Goal: Task Accomplishment & Management: Manage account settings

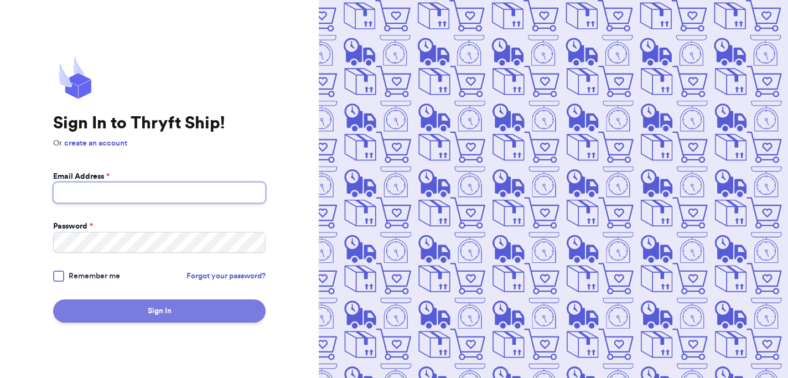
type input "[EMAIL_ADDRESS][DOMAIN_NAME]"
click at [157, 310] on button "Sign In" at bounding box center [159, 310] width 213 height 23
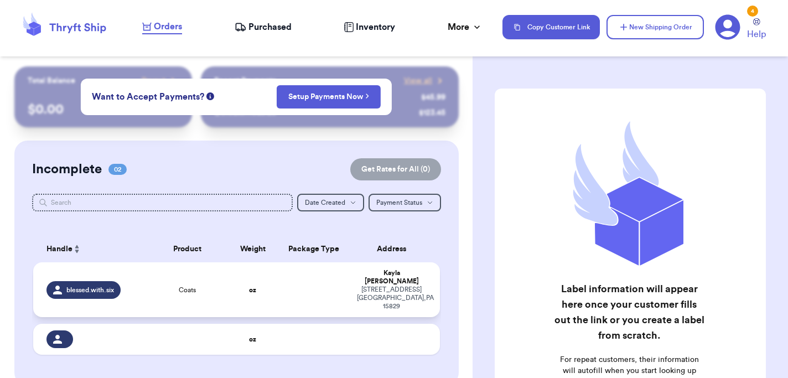
click at [402, 276] on div "[PERSON_NAME]" at bounding box center [392, 277] width 70 height 17
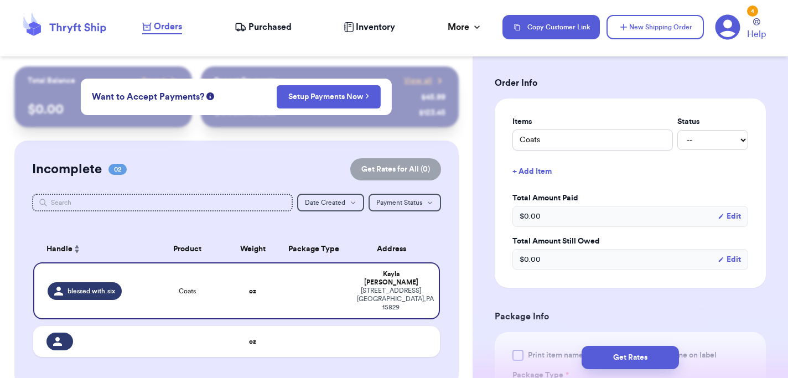
scroll to position [344, 0]
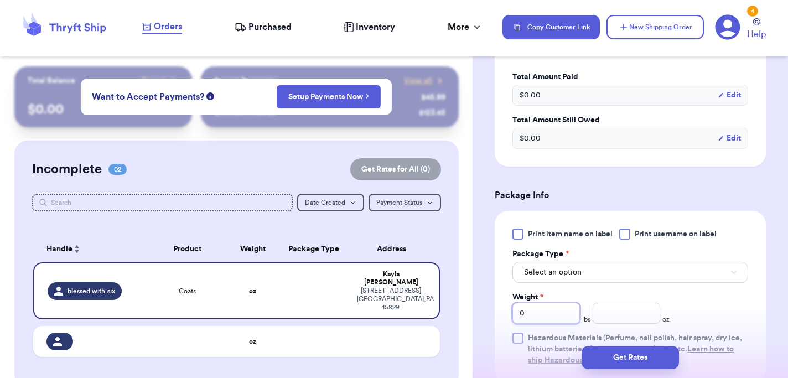
drag, startPoint x: 541, startPoint y: 316, endPoint x: 488, endPoint y: 308, distance: 53.7
click at [488, 308] on div "Shipping Information Delete Label Customer Info Order created: [DATE] 02:41 PM …" at bounding box center [630, 199] width 315 height 952
type input "2"
click at [626, 312] on input "number" at bounding box center [627, 313] width 68 height 21
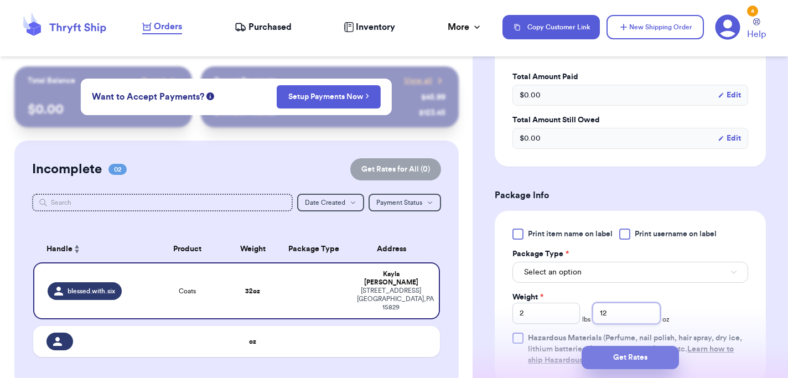
type input "12"
click at [646, 356] on button "Get Rates" at bounding box center [630, 357] width 97 height 23
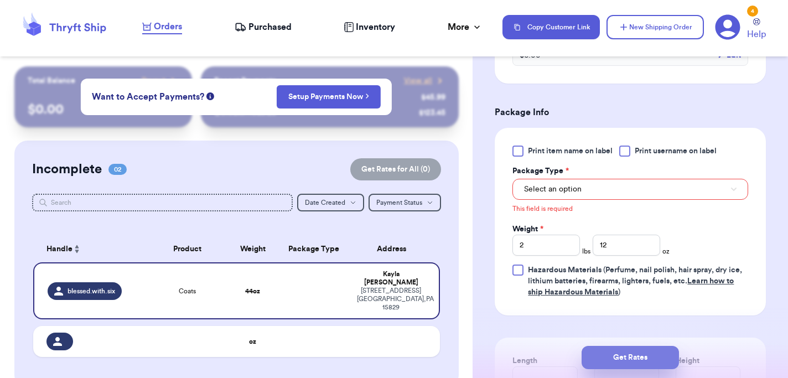
scroll to position [428, 0]
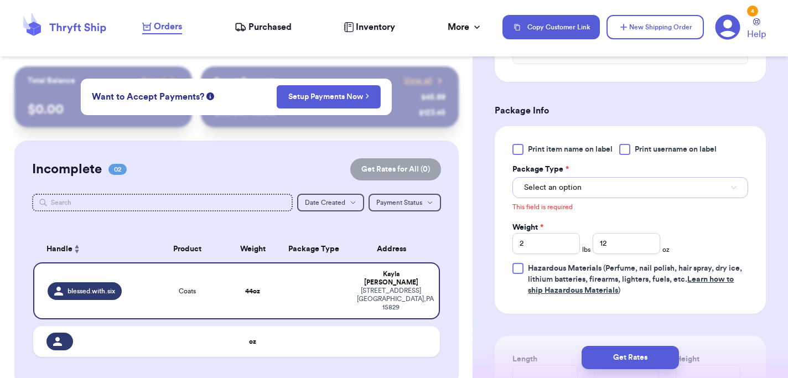
click at [553, 197] on button "Select an option" at bounding box center [630, 187] width 236 height 21
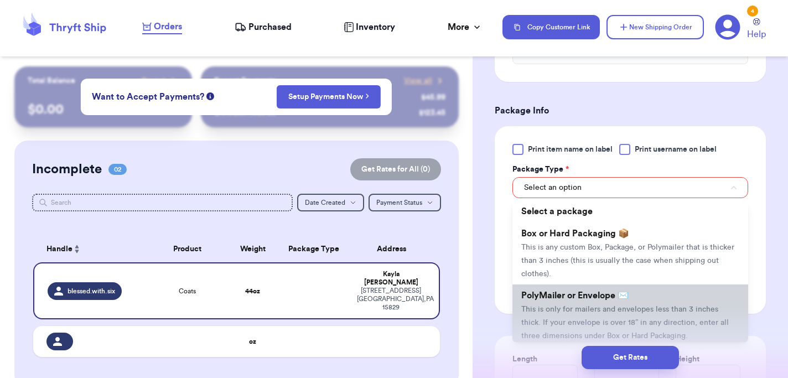
click at [553, 316] on li "PolyMailer or Envelope ✉️ This is only for mailers and envelopes less than 3 in…" at bounding box center [630, 315] width 236 height 62
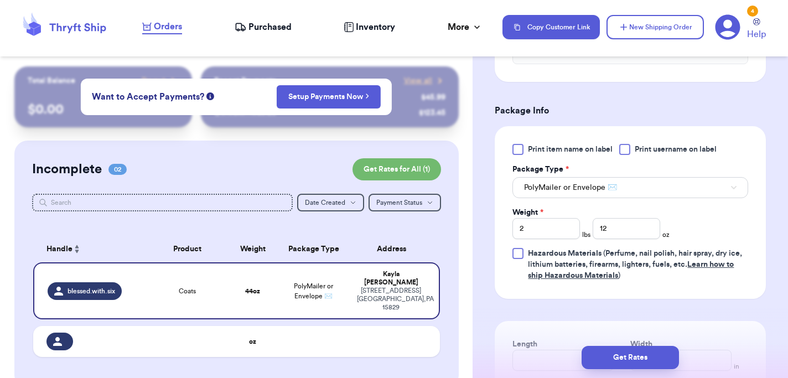
click at [519, 252] on div at bounding box center [517, 253] width 11 height 11
click at [0, 0] on input "Hazardous Materials (Perfume, nail polish, hair spray, dry ice, lithium batteri…" at bounding box center [0, 0] width 0 height 0
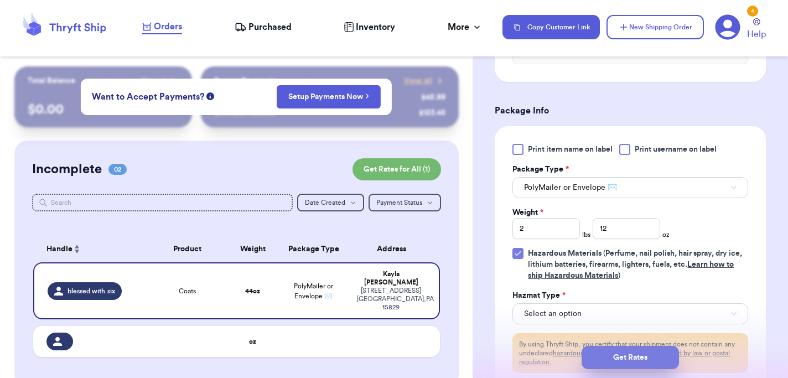
click at [609, 355] on button "Get Rates" at bounding box center [630, 357] width 97 height 23
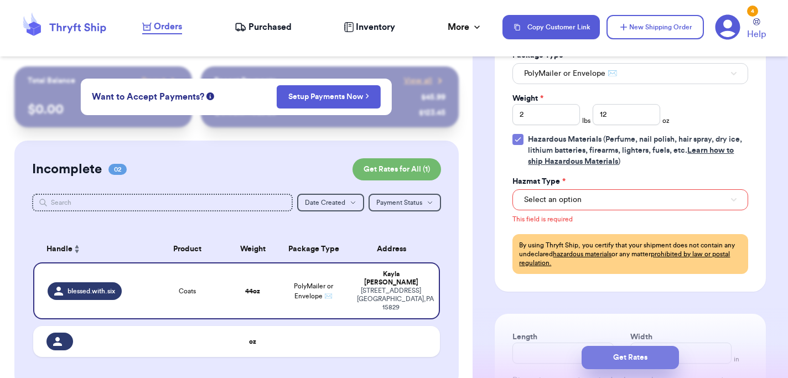
scroll to position [555, 0]
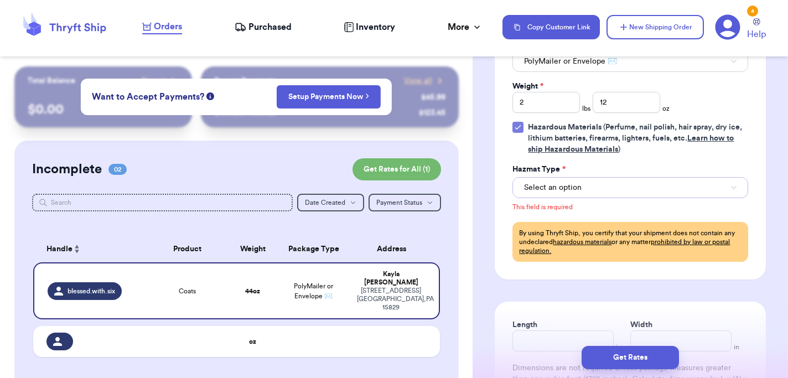
click at [572, 183] on span "Select an option" at bounding box center [553, 187] width 58 height 11
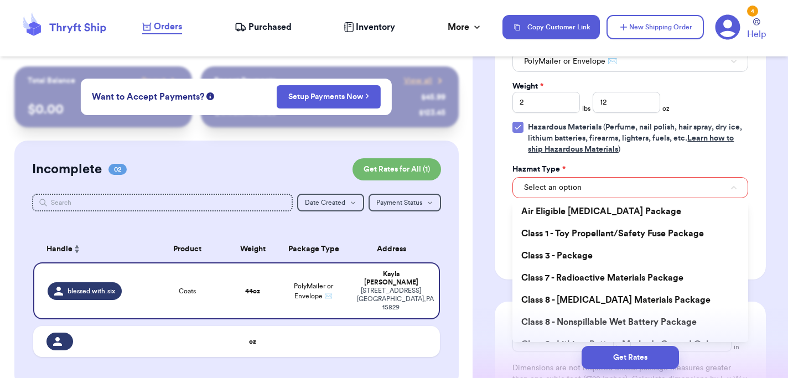
click at [521, 129] on icon at bounding box center [518, 127] width 9 height 9
click at [0, 0] on input "Hazardous Materials (Perfume, nail polish, hair spray, dry ice, lithium batteri…" at bounding box center [0, 0] width 0 height 0
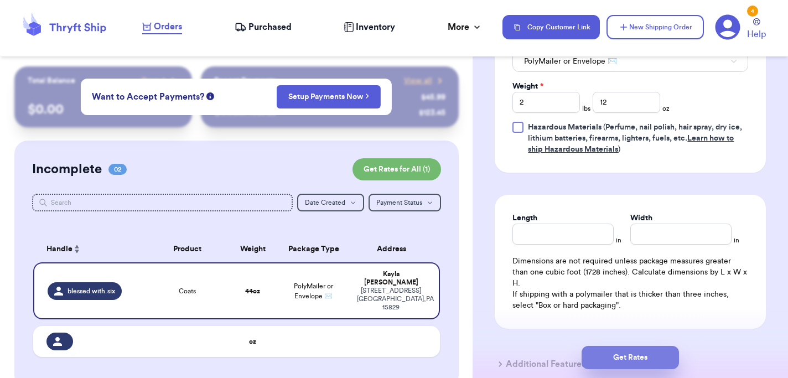
click at [623, 353] on button "Get Rates" at bounding box center [630, 357] width 97 height 23
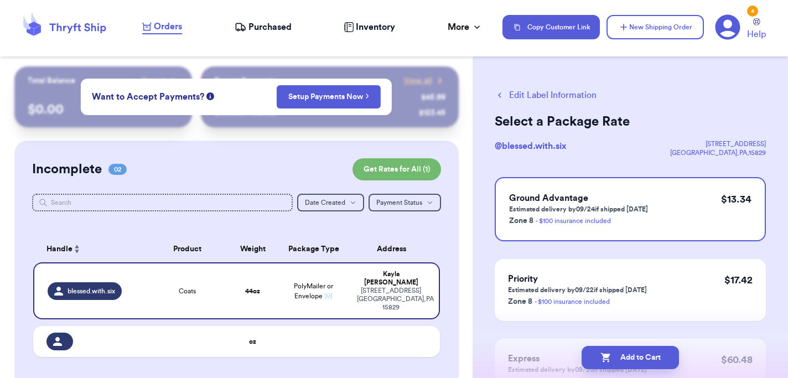
scroll to position [100, 0]
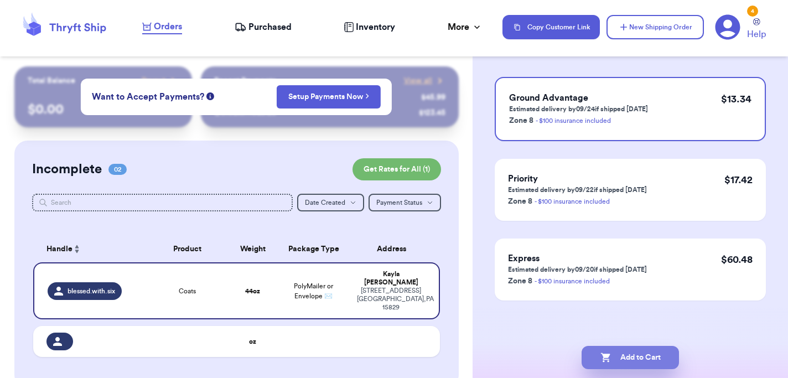
click at [657, 349] on button "Add to Cart" at bounding box center [630, 357] width 97 height 23
checkbox input "true"
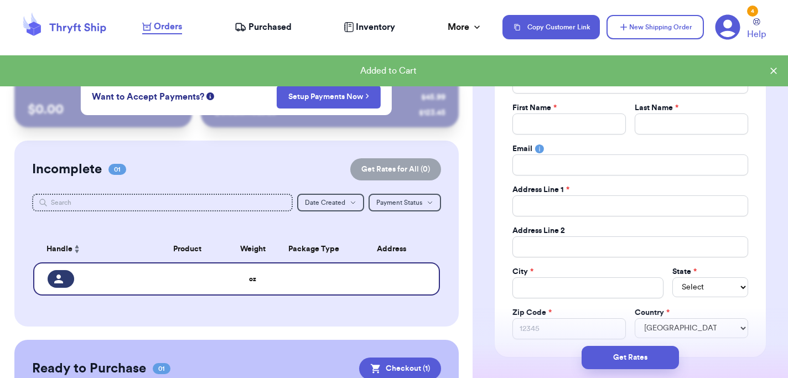
scroll to position [0, 0]
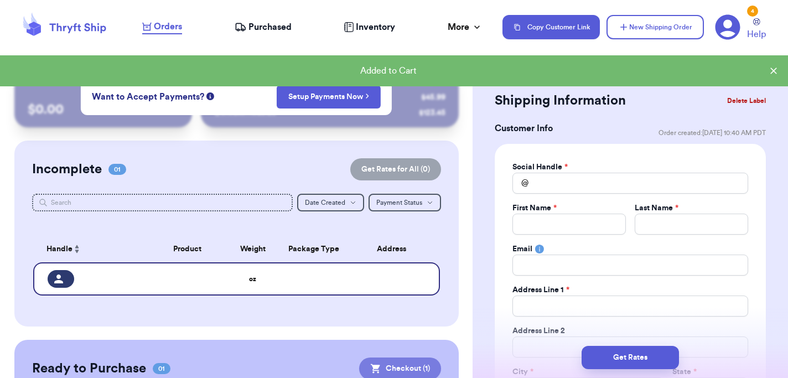
click at [412, 370] on button "Checkout ( 1 )" at bounding box center [400, 368] width 82 height 22
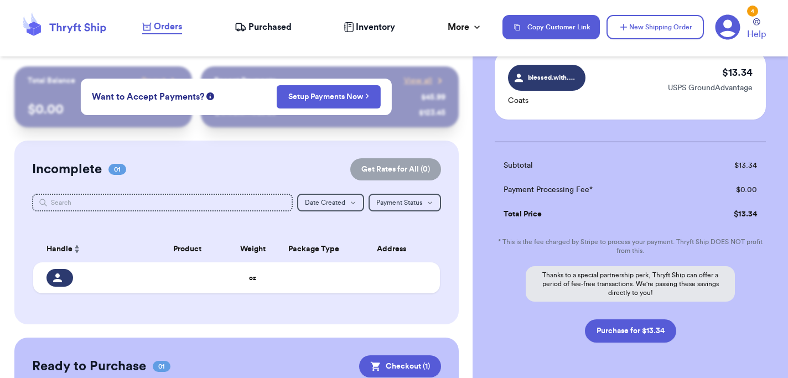
scroll to position [102, 0]
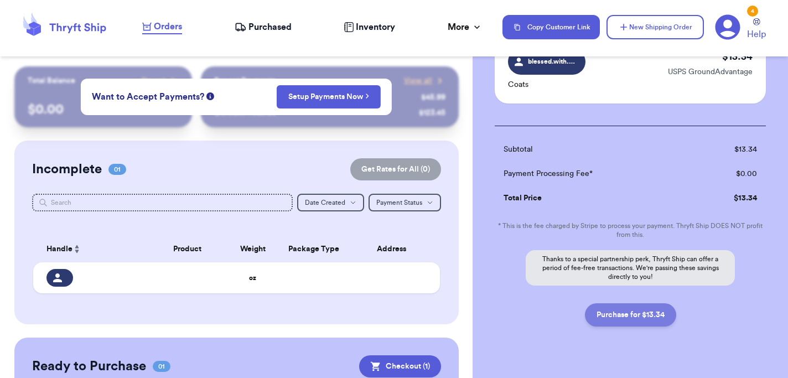
click at [594, 320] on button "Purchase for $13.34" at bounding box center [630, 314] width 91 height 23
checkbox input "false"
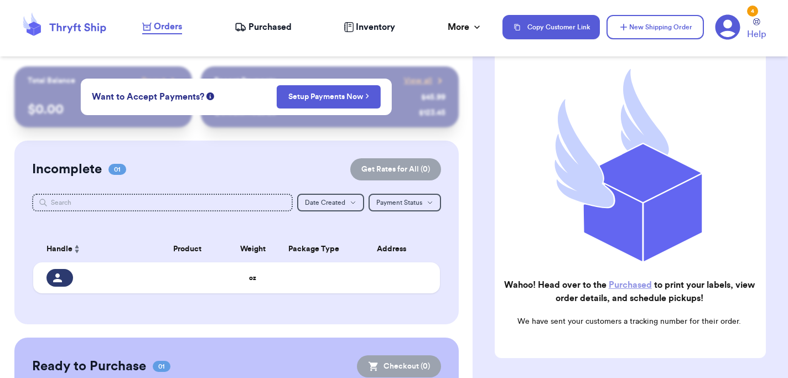
checkbox input "true"
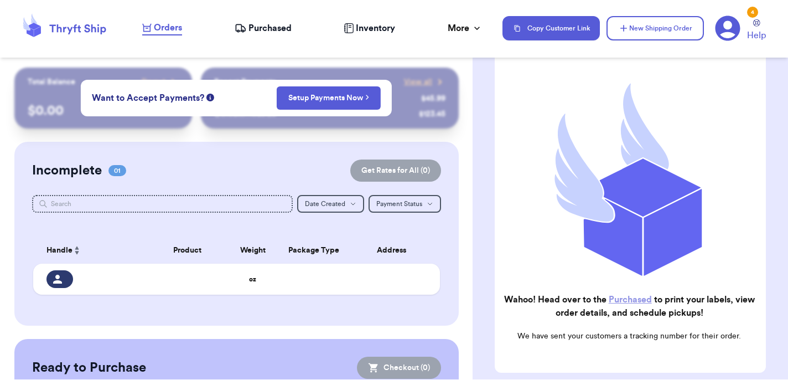
scroll to position [110, 0]
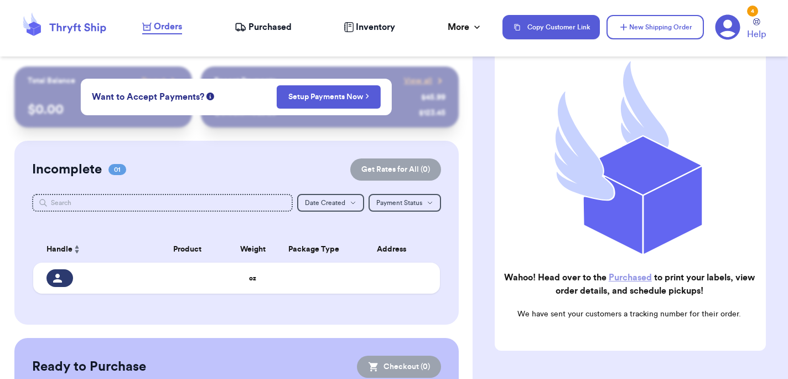
click at [271, 30] on span "Purchased" at bounding box center [269, 26] width 43 height 13
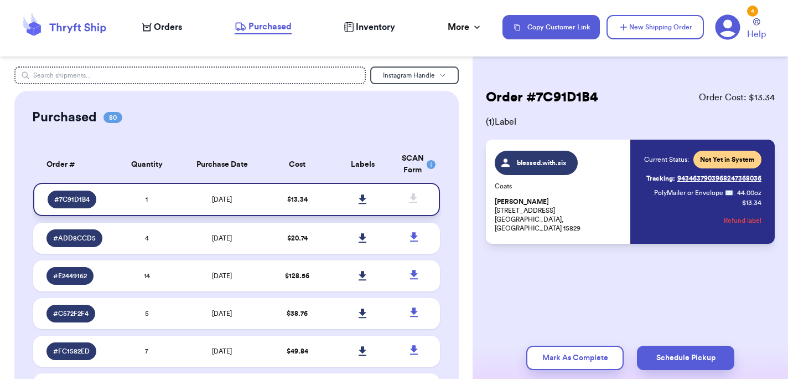
click at [364, 201] on icon at bounding box center [363, 199] width 8 height 10
